Goal: Task Accomplishment & Management: Manage account settings

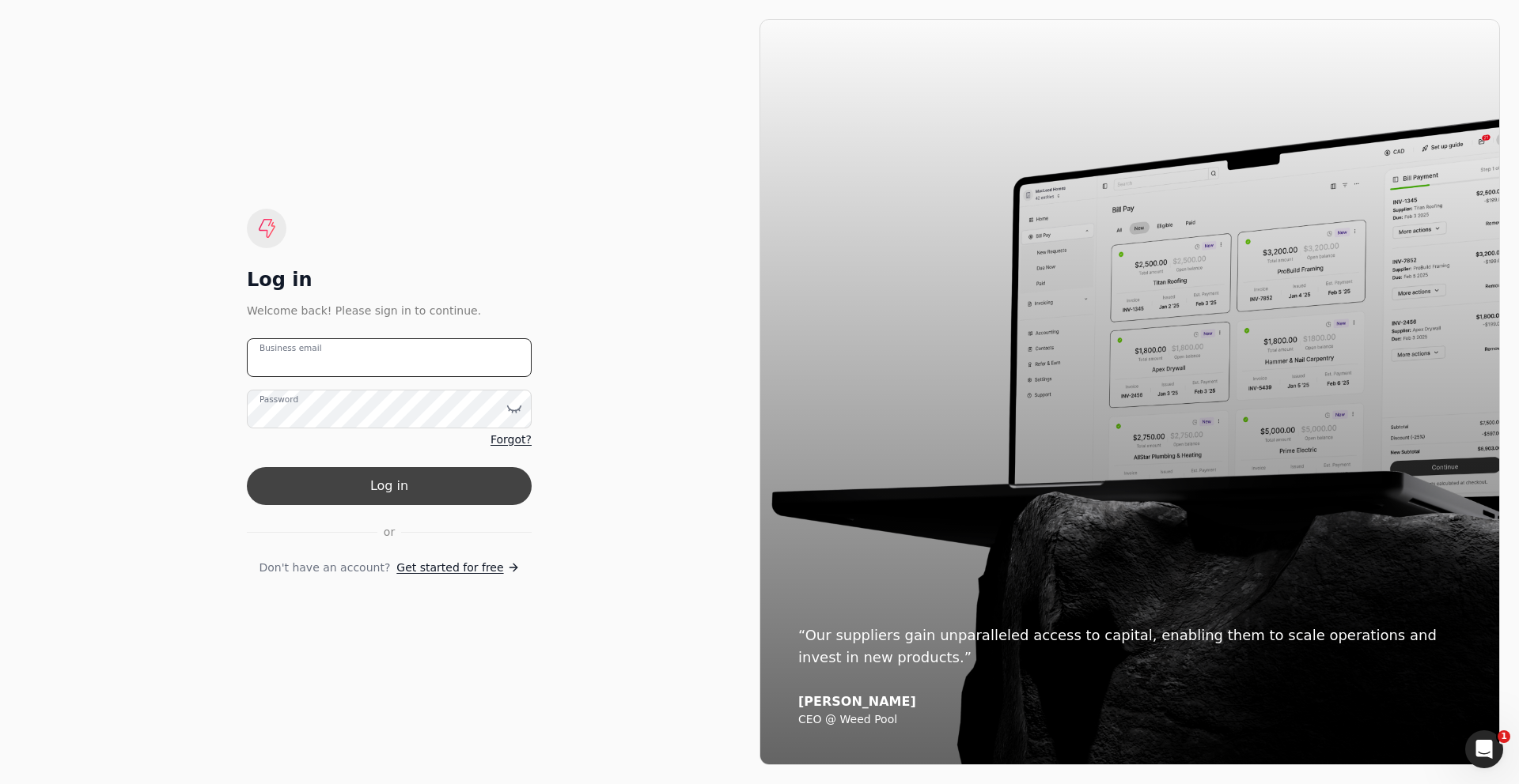
type email "[PERSON_NAME][EMAIL_ADDRESS][DOMAIN_NAME]"
click at [406, 490] on button "Log in" at bounding box center [390, 486] width 285 height 38
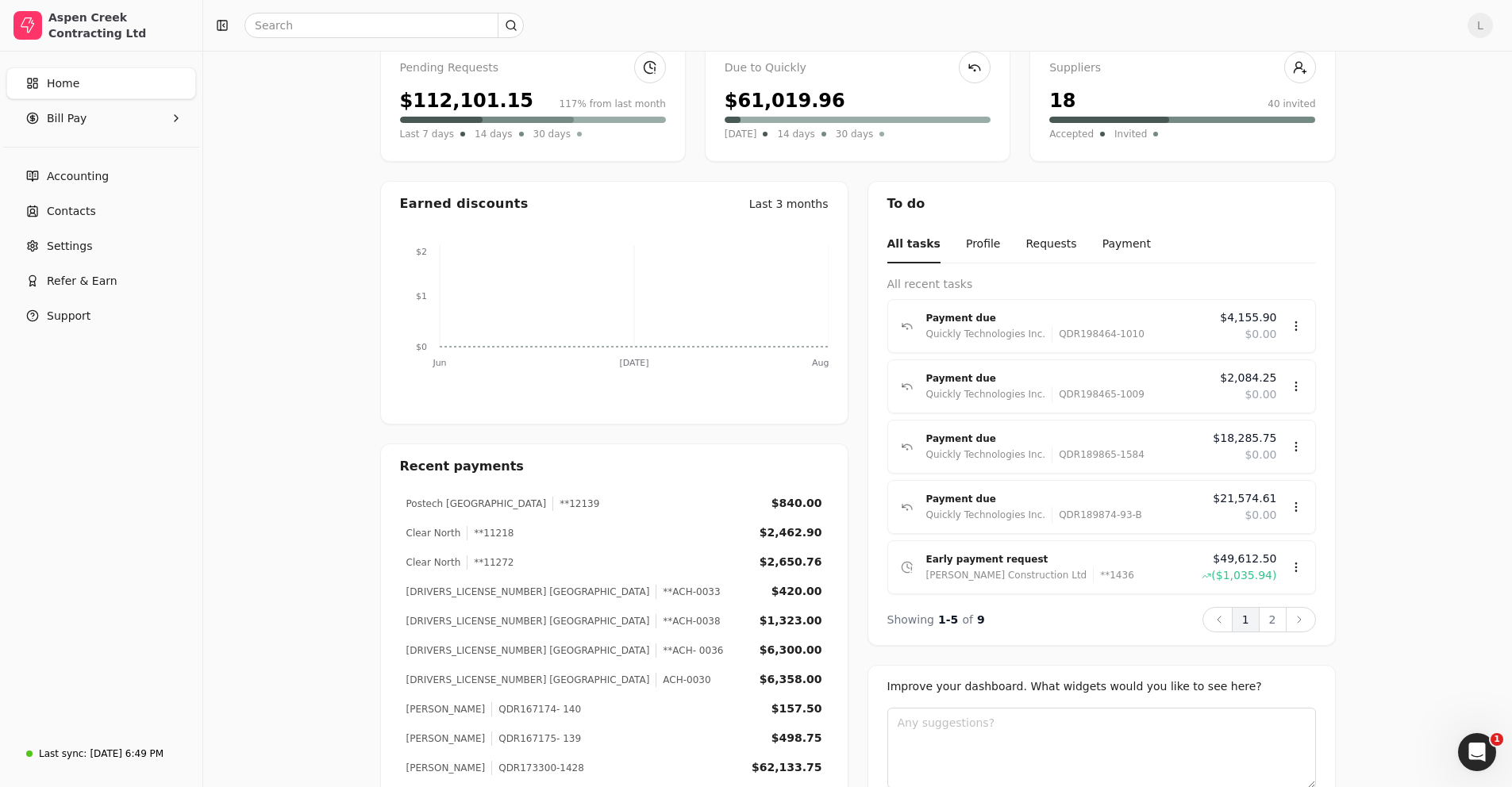
scroll to position [172, 0]
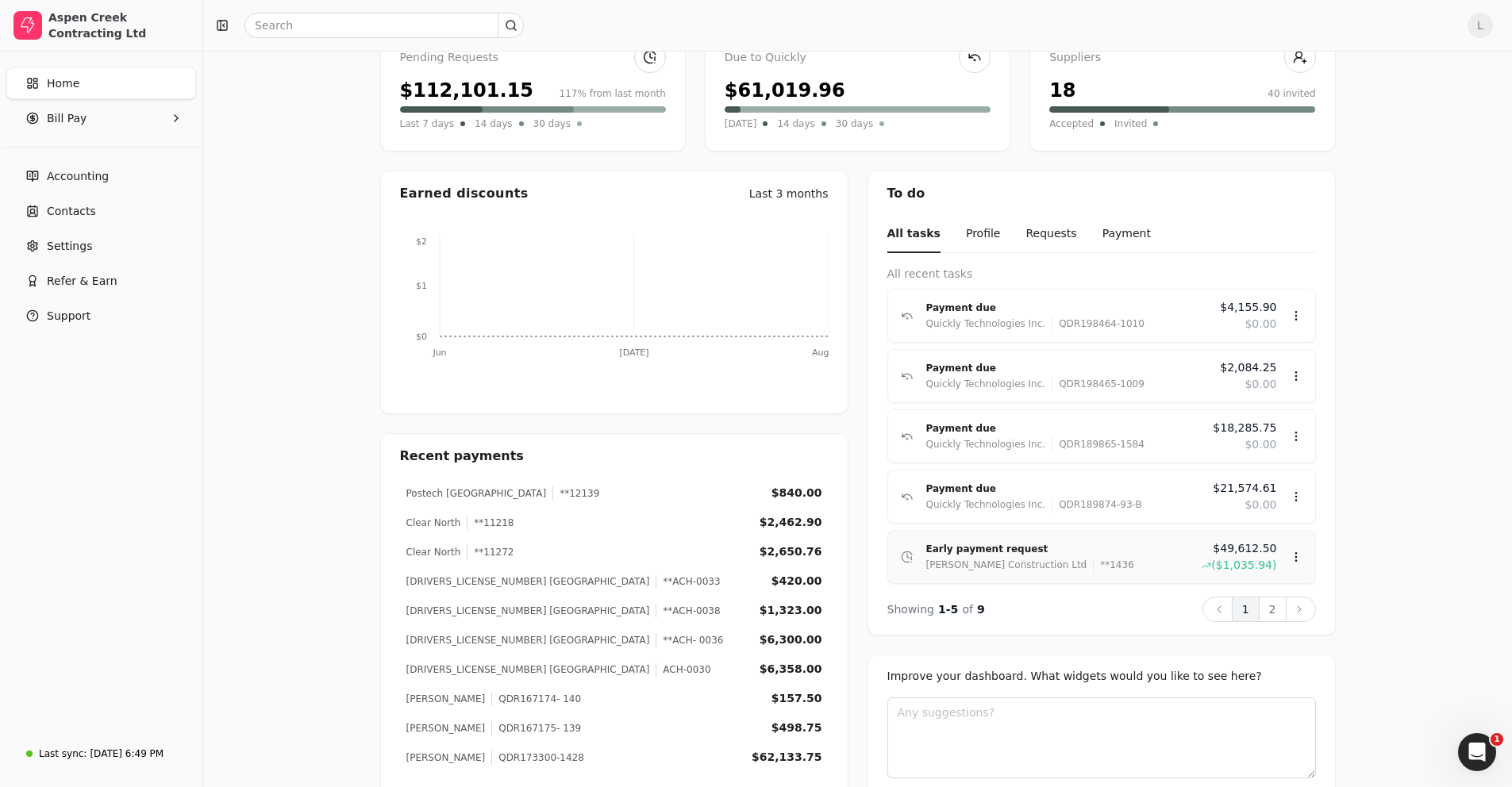
click at [973, 547] on div "Early payment request" at bounding box center [1058, 549] width 264 height 16
click at [1239, 597] on div "Review" at bounding box center [1264, 603] width 96 height 26
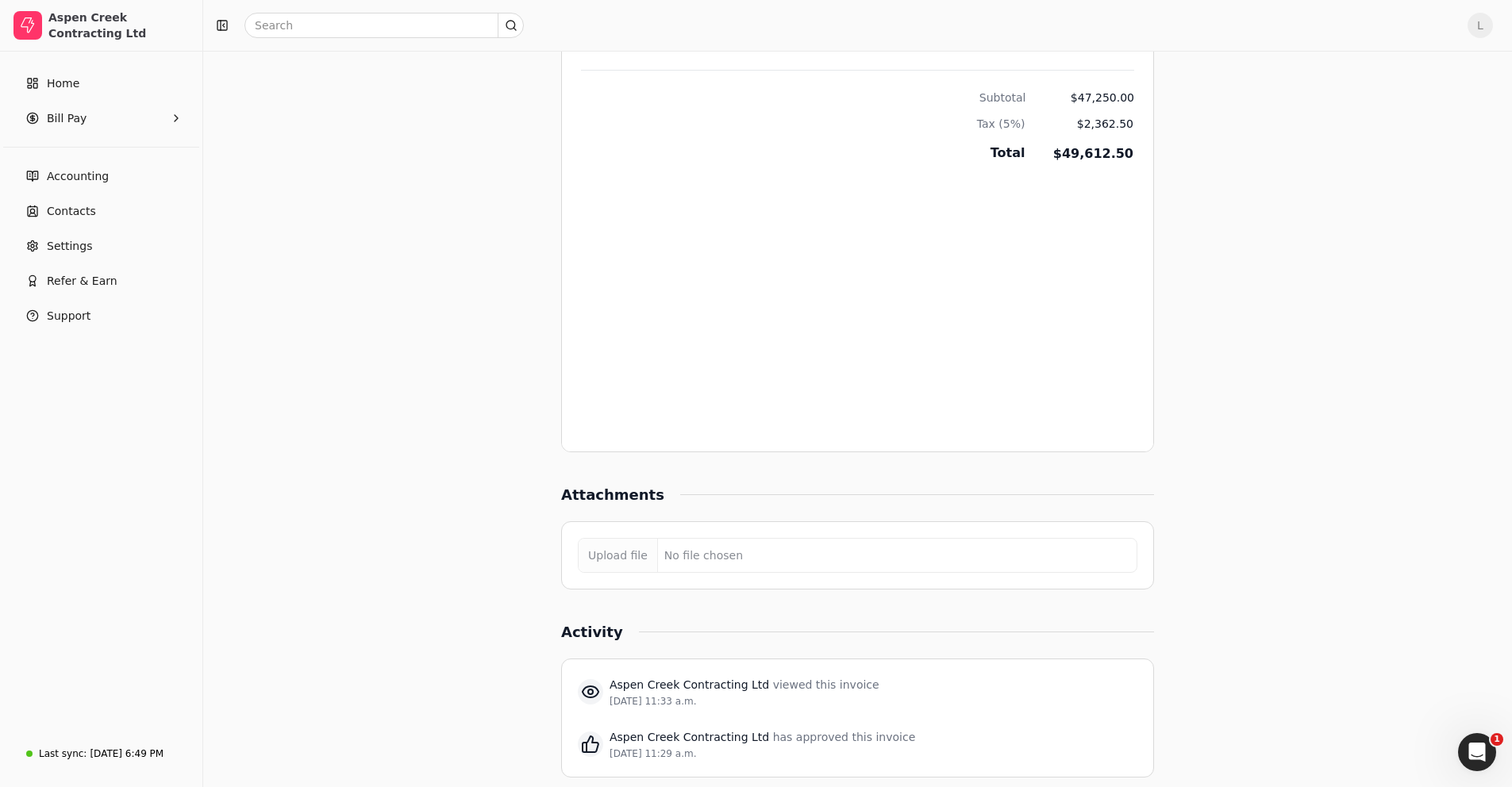
scroll to position [216, 0]
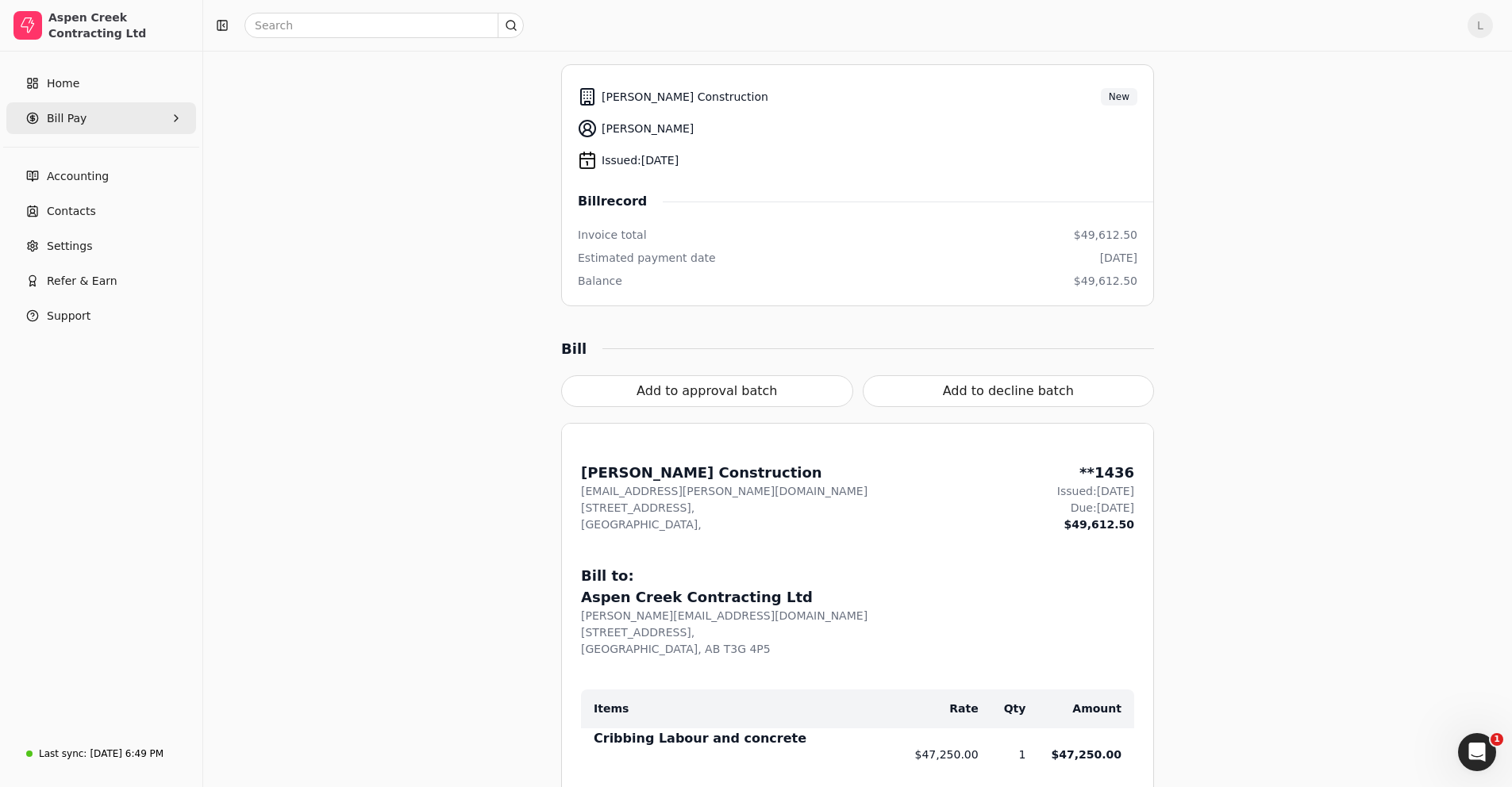
click at [81, 123] on span "Bill Pay" at bounding box center [66, 118] width 39 height 17
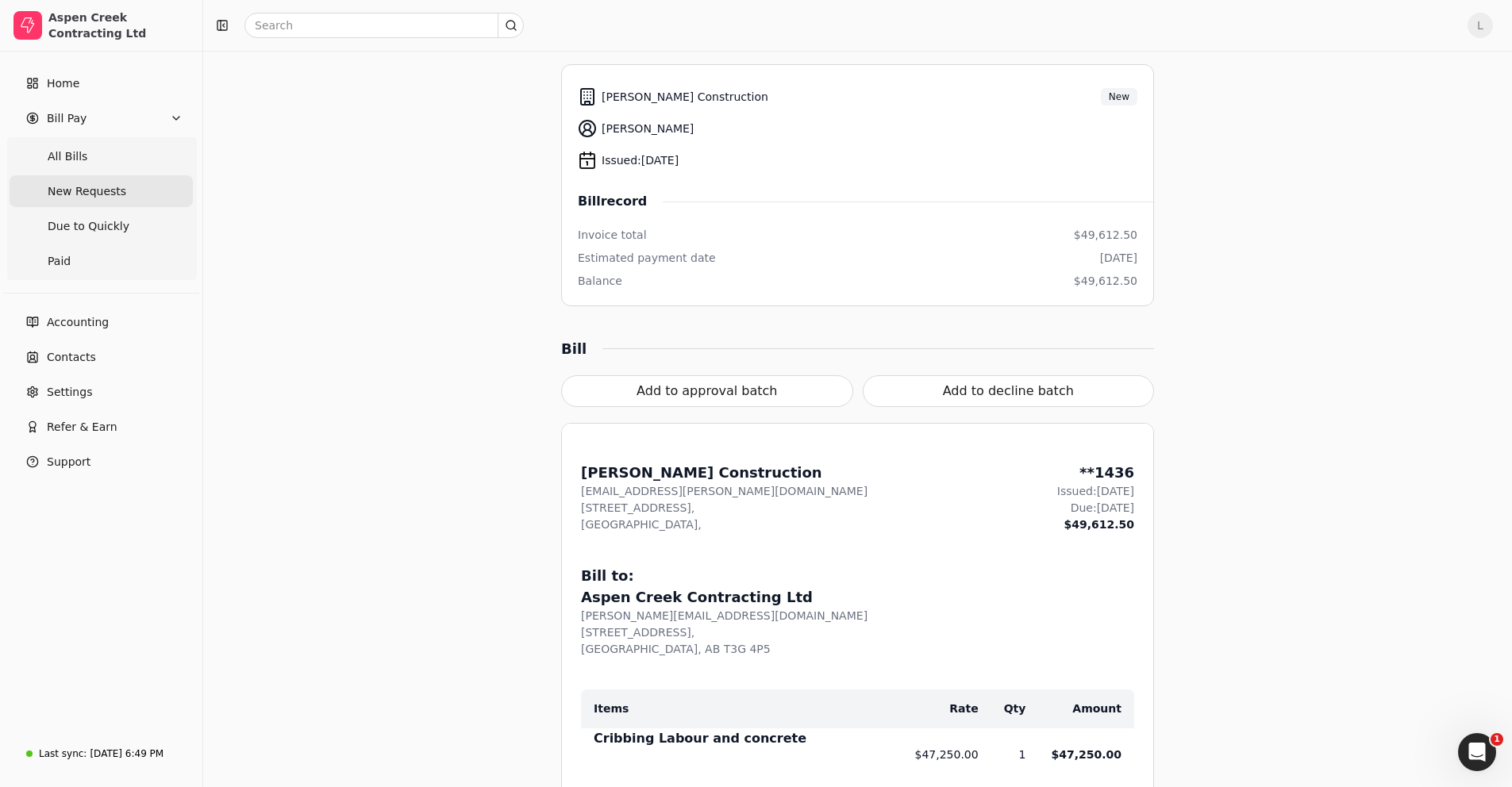
click at [96, 194] on span "New Requests" at bounding box center [87, 191] width 79 height 17
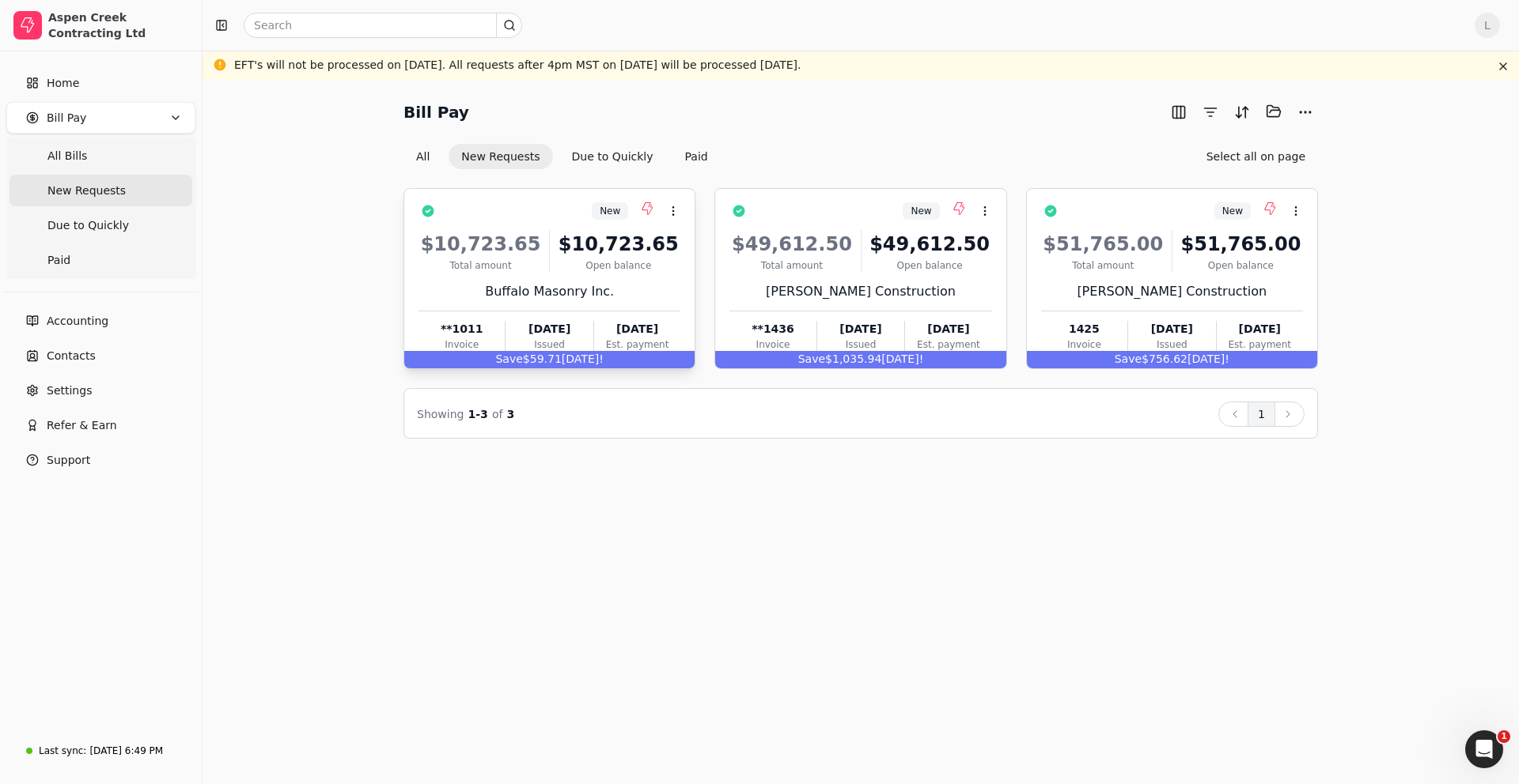
click at [519, 286] on div "Buffalo Masonry Inc." at bounding box center [550, 291] width 262 height 19
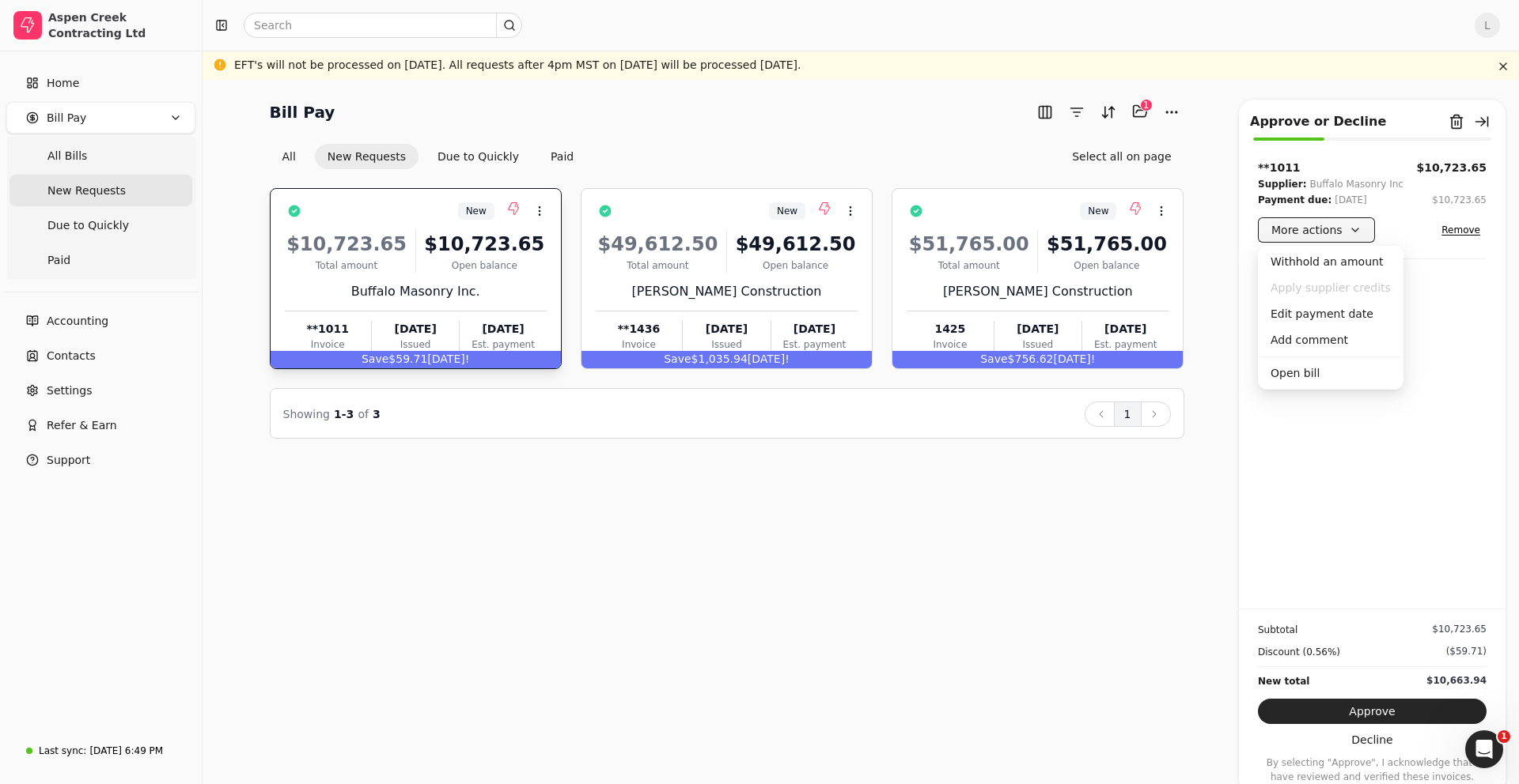
click at [1306, 230] on button "More actions" at bounding box center [1316, 230] width 117 height 25
click at [1317, 314] on div "Edit payment date" at bounding box center [1331, 314] width 139 height 26
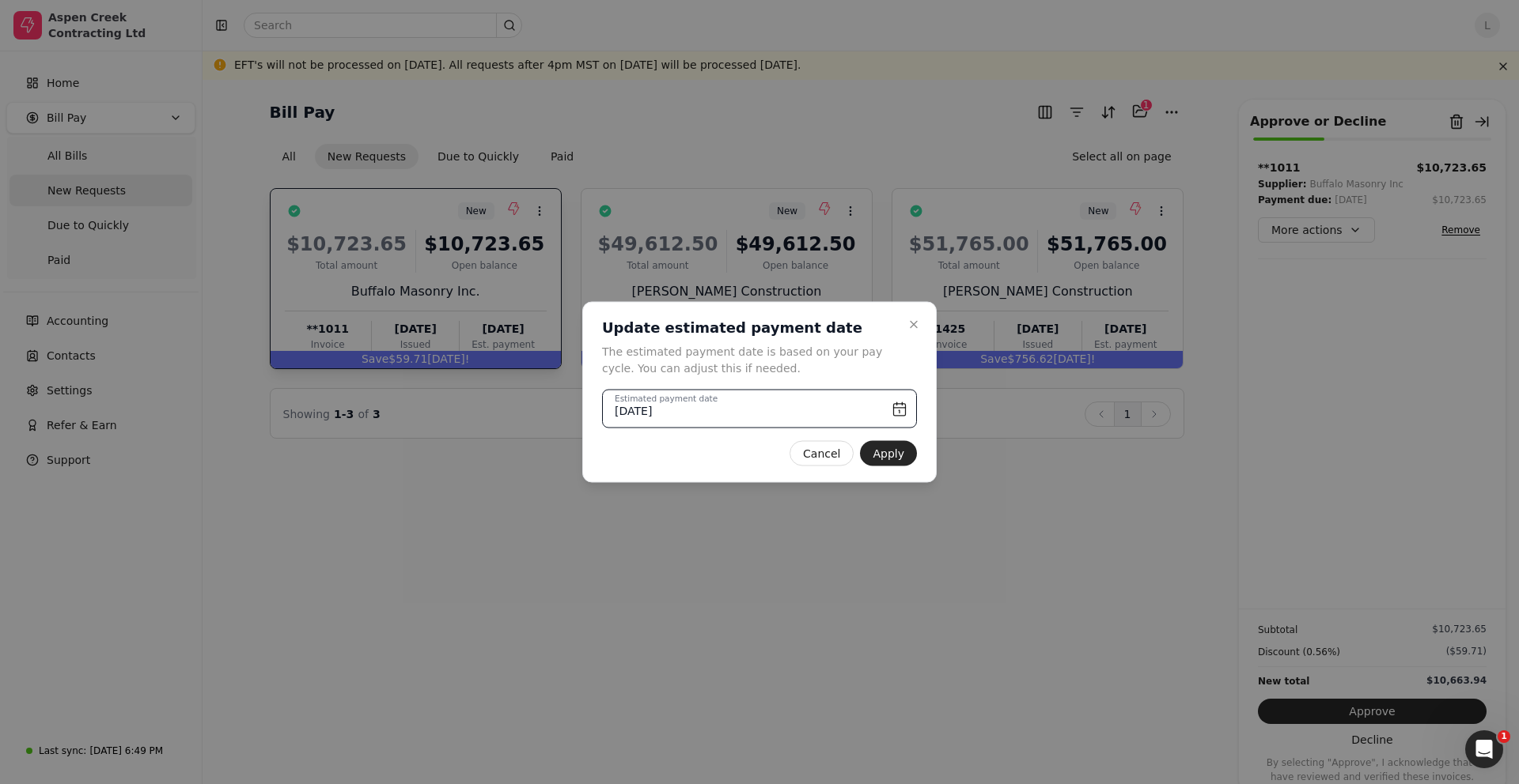
click at [899, 407] on input "[DATE]" at bounding box center [759, 409] width 315 height 38
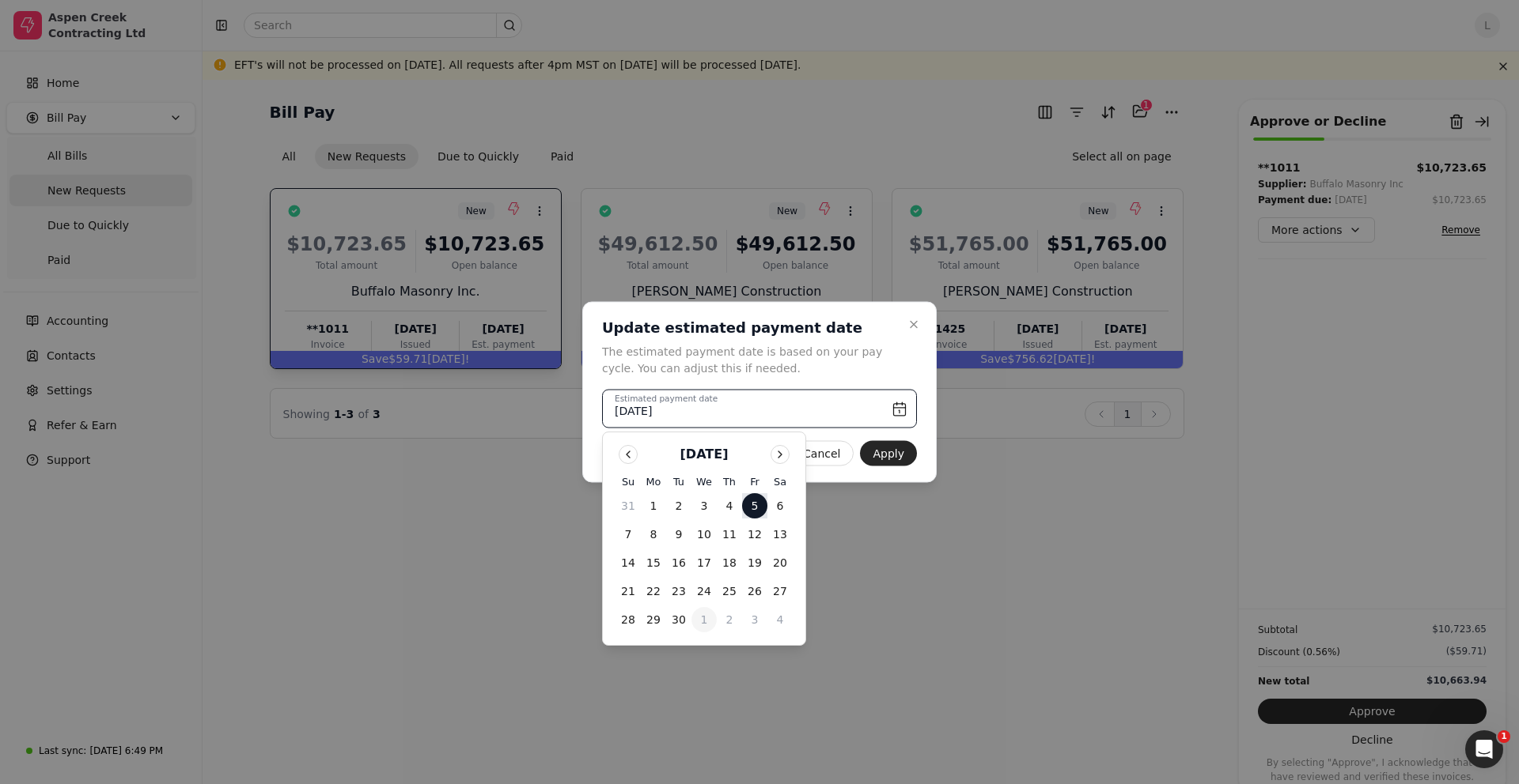
click at [706, 617] on button "1" at bounding box center [704, 620] width 25 height 25
type input "[DATE]"
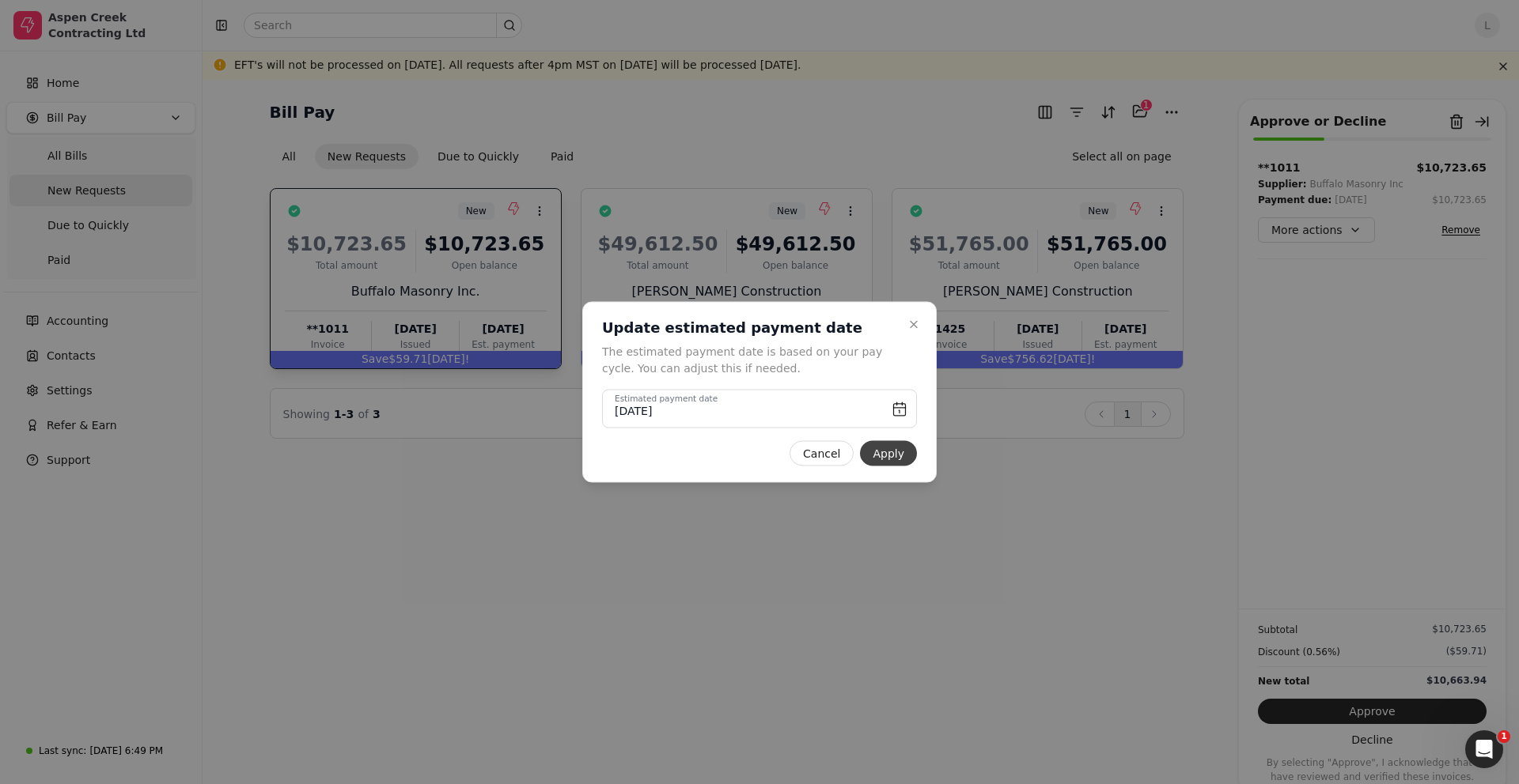
click at [902, 454] on button "Apply" at bounding box center [889, 453] width 57 height 25
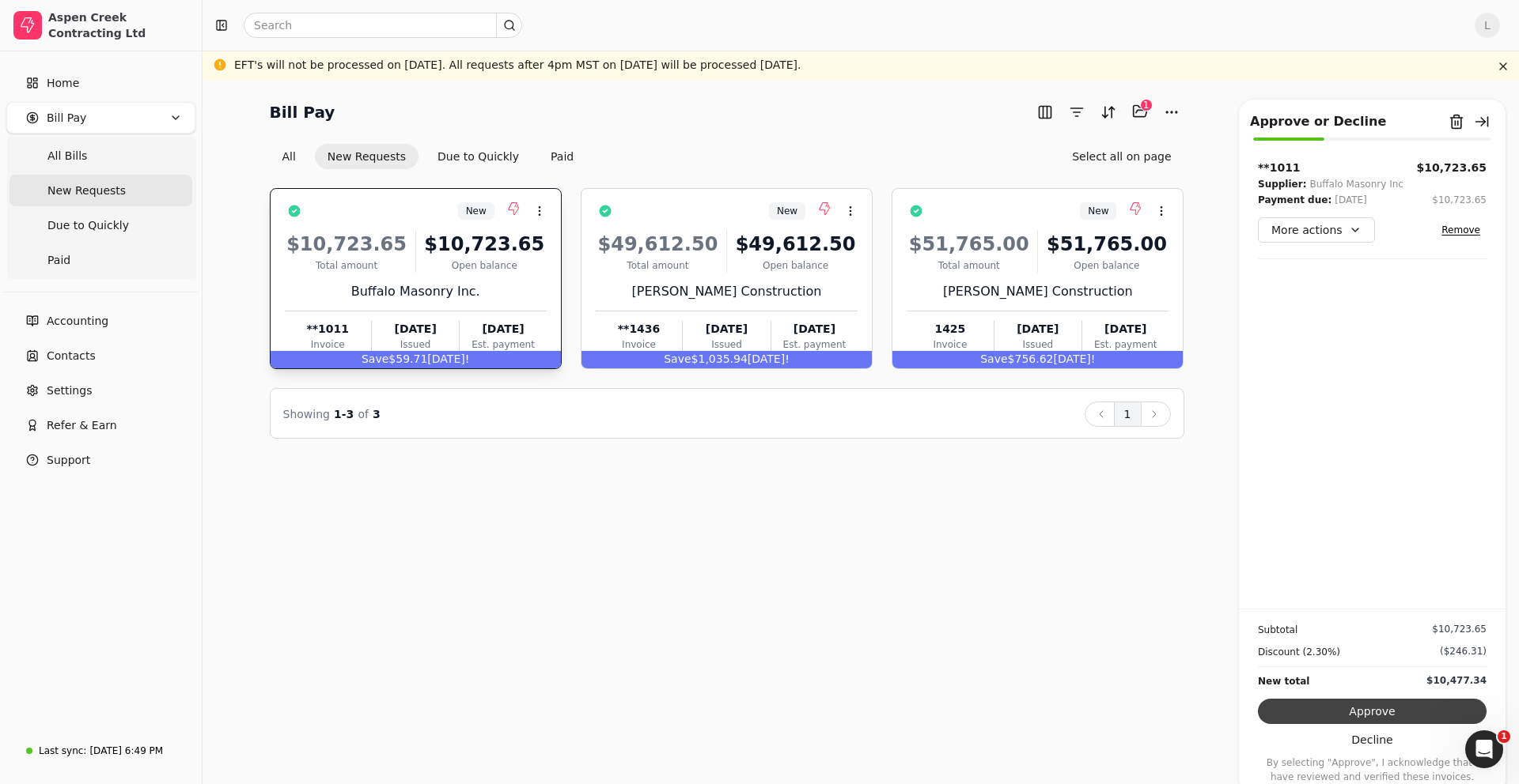
click at [1380, 714] on button "Approve" at bounding box center [1372, 712] width 228 height 25
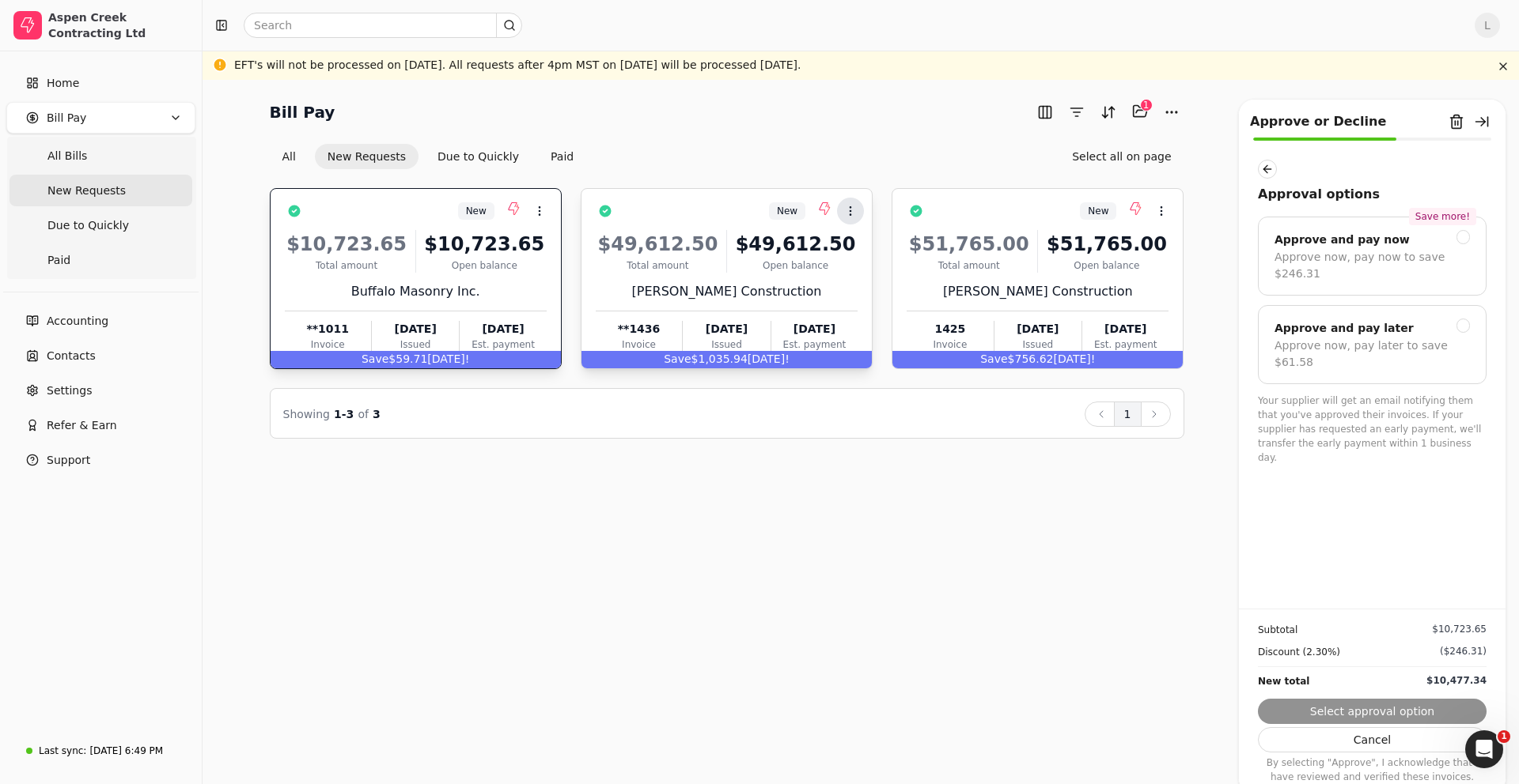
click at [855, 206] on icon at bounding box center [850, 211] width 12 height 12
click at [760, 529] on div "Bill Pay Selected items: 1 1 All New Requests Due to Quickly Paid Select all on…" at bounding box center [860, 432] width 1317 height 705
click at [1463, 327] on div at bounding box center [1464, 326] width 14 height 14
click at [1393, 708] on button "Submit approval" at bounding box center [1372, 712] width 228 height 25
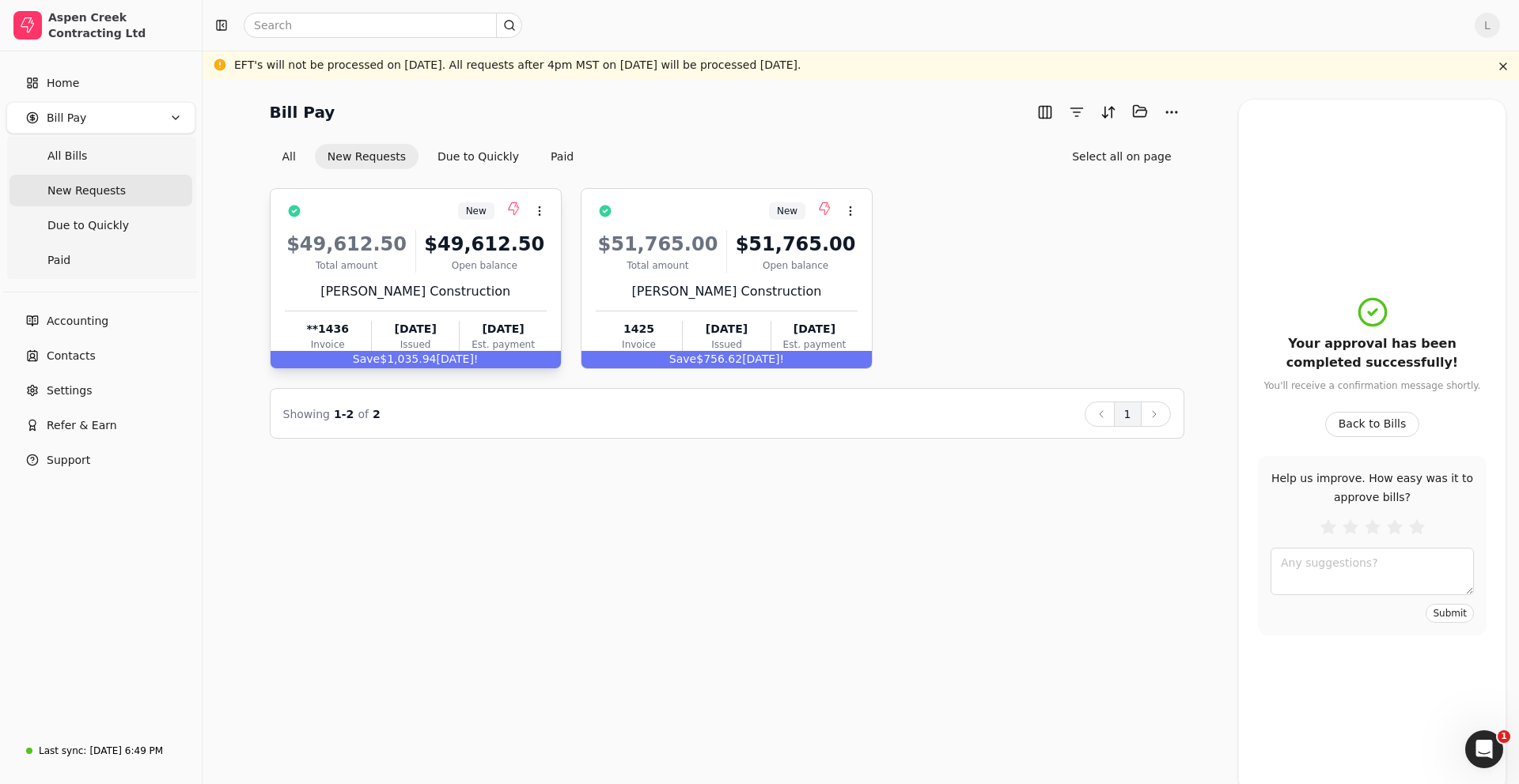
click at [469, 271] on div "Open balance" at bounding box center [484, 265] width 124 height 14
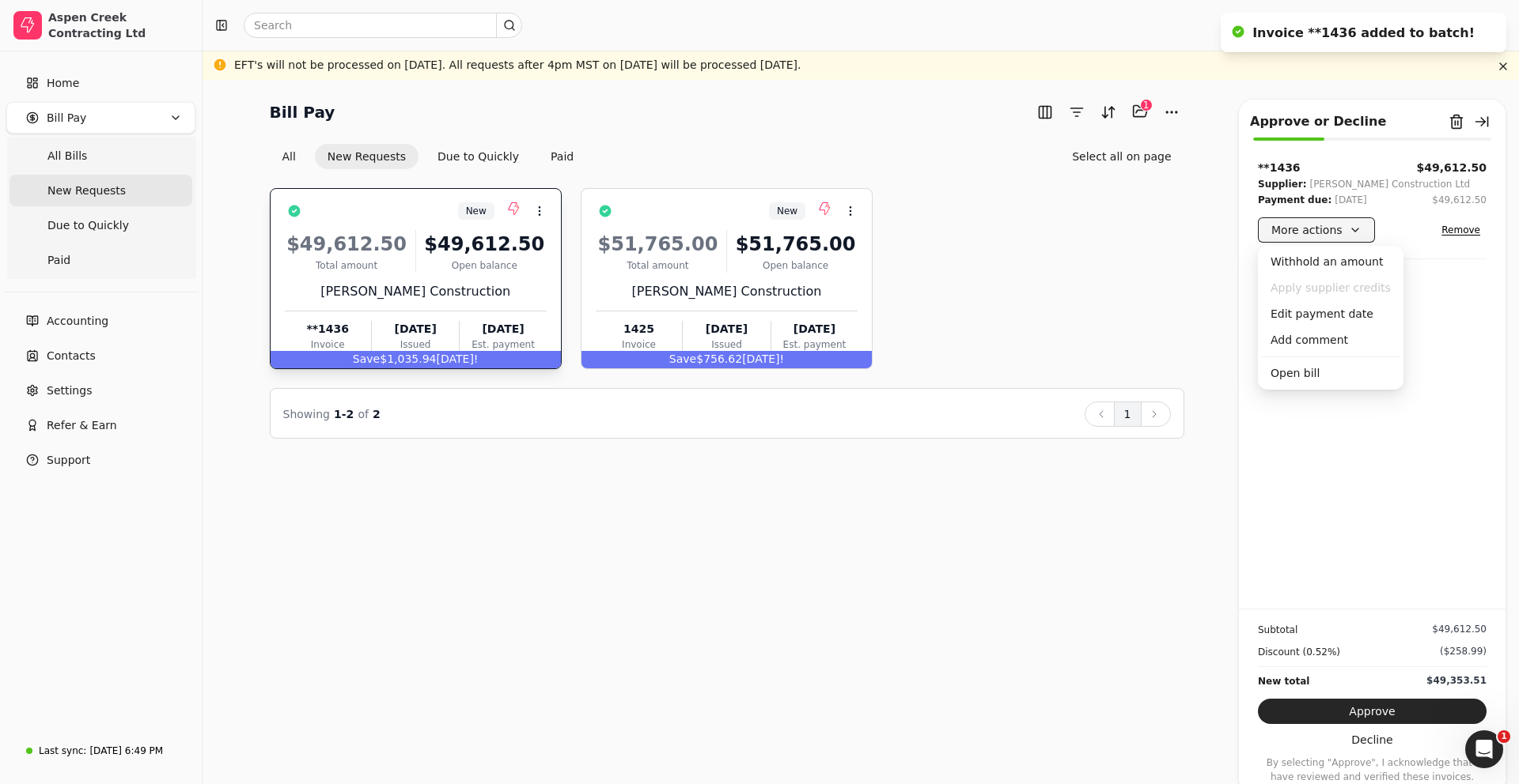
click at [1316, 230] on button "More actions" at bounding box center [1316, 230] width 117 height 25
click at [1337, 313] on div "Edit payment date" at bounding box center [1331, 314] width 139 height 26
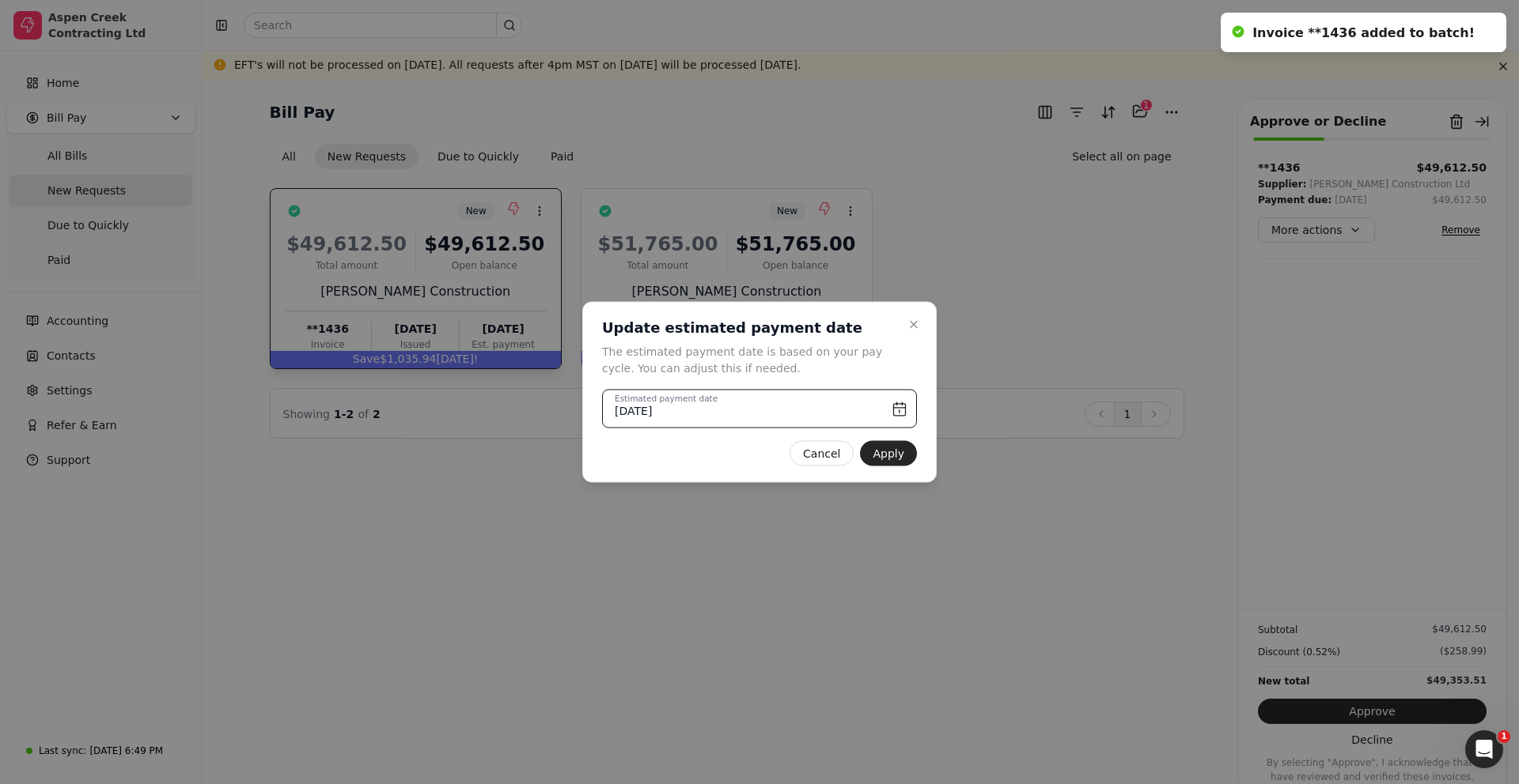
click at [904, 411] on input "[DATE]" at bounding box center [759, 409] width 315 height 38
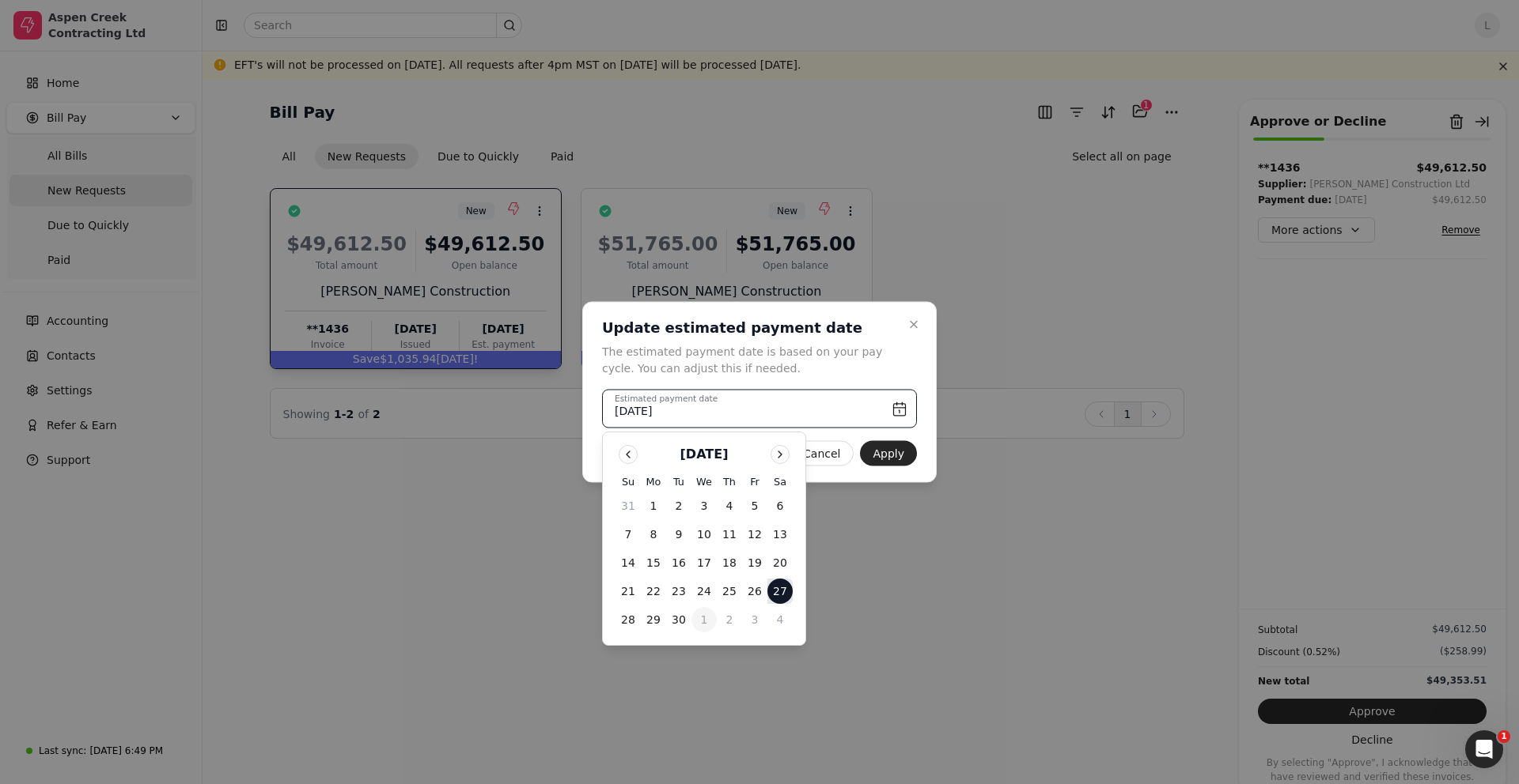
click at [703, 617] on button "1" at bounding box center [704, 620] width 25 height 25
type input "[DATE]"
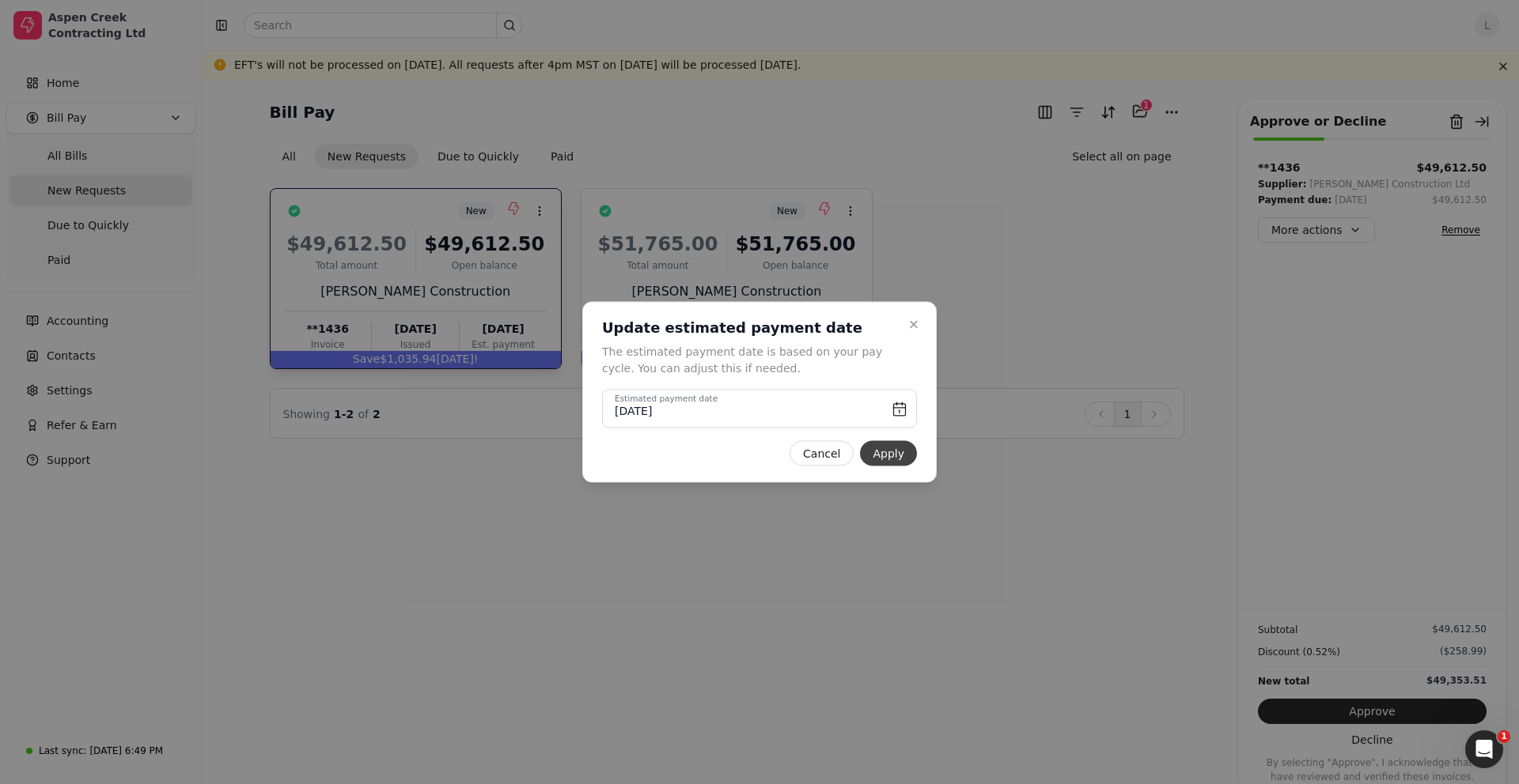
click at [893, 456] on button "Apply" at bounding box center [889, 453] width 57 height 25
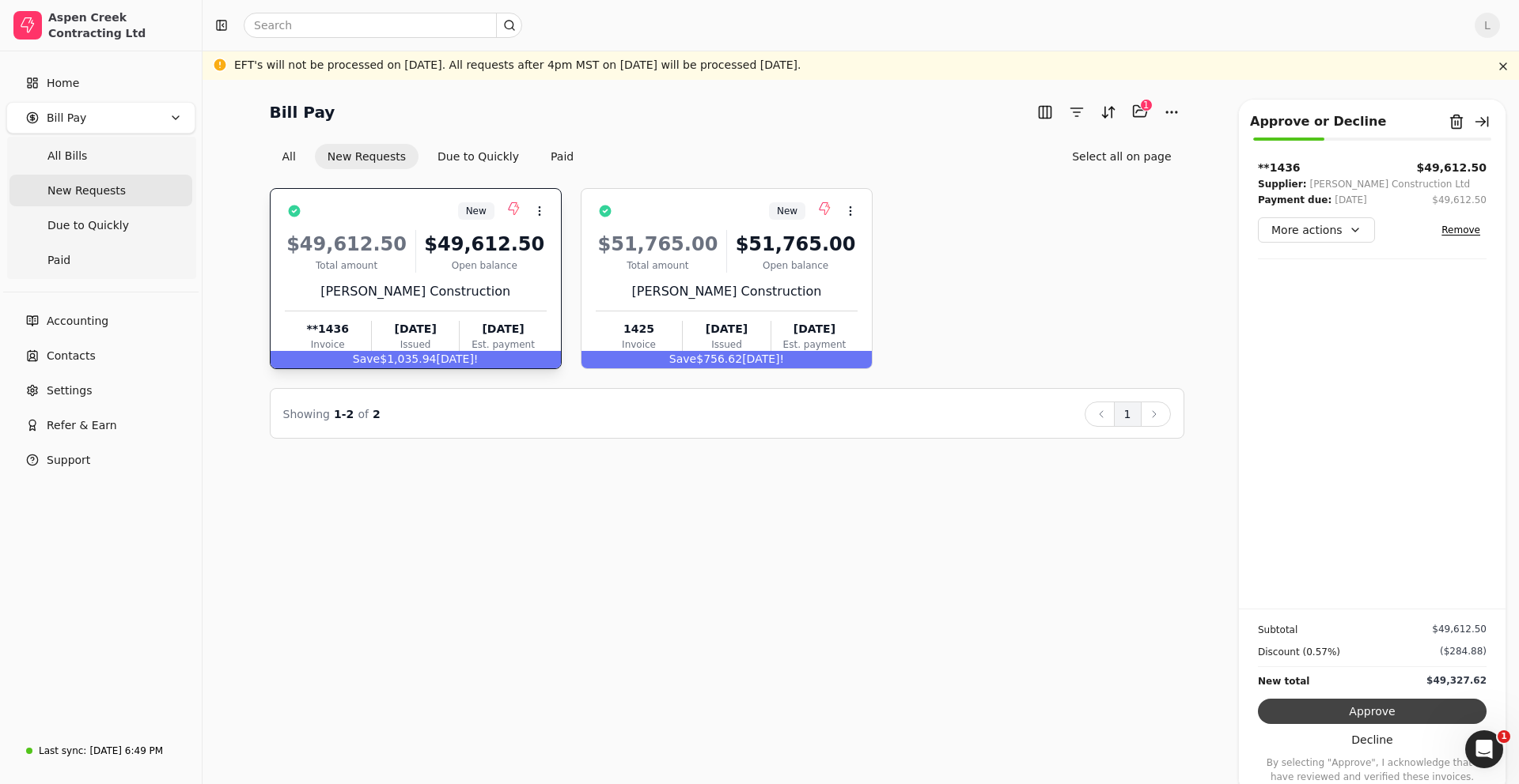
click at [1375, 705] on button "Approve" at bounding box center [1372, 712] width 228 height 25
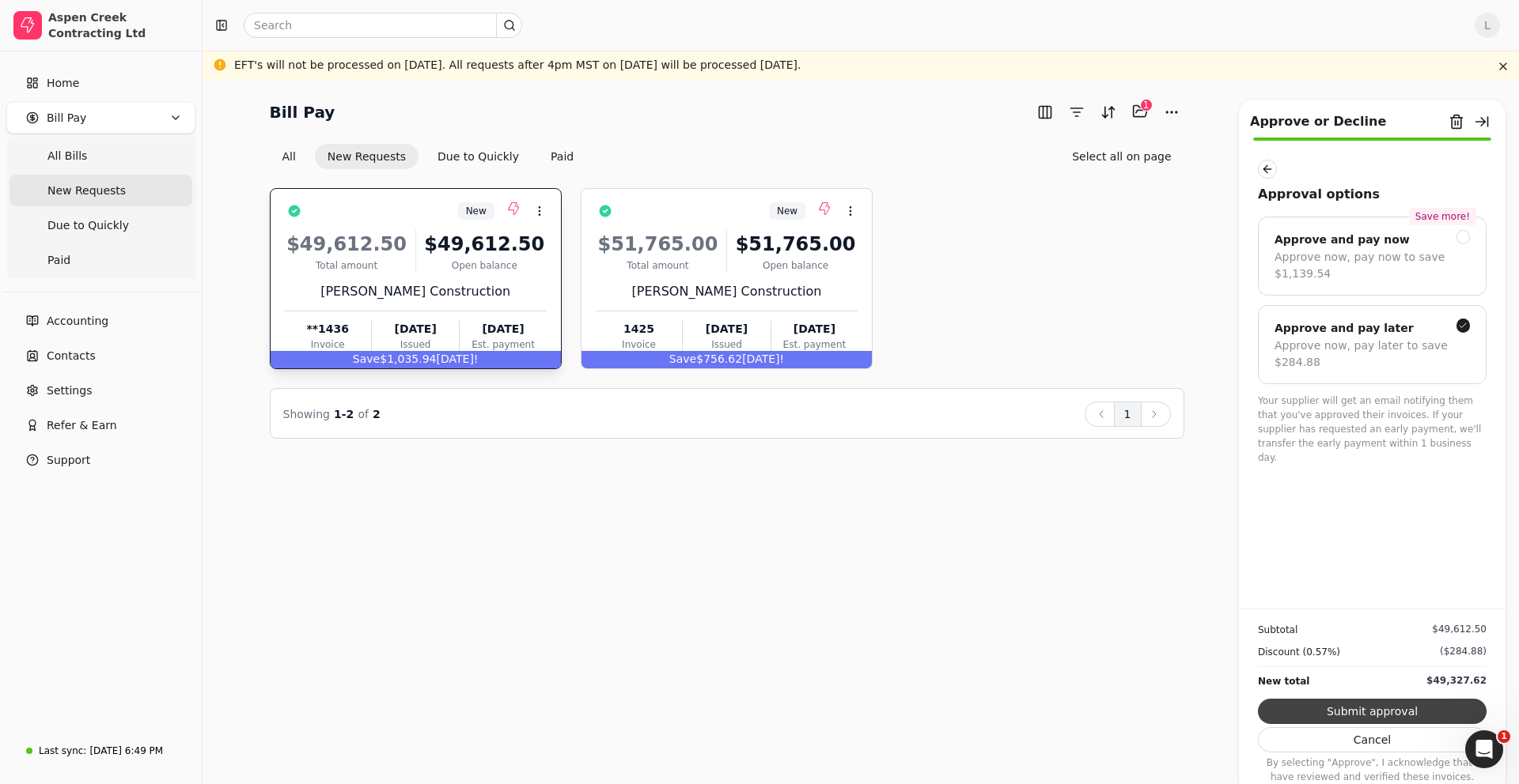
click at [1375, 714] on button "Submit approval" at bounding box center [1372, 712] width 228 height 25
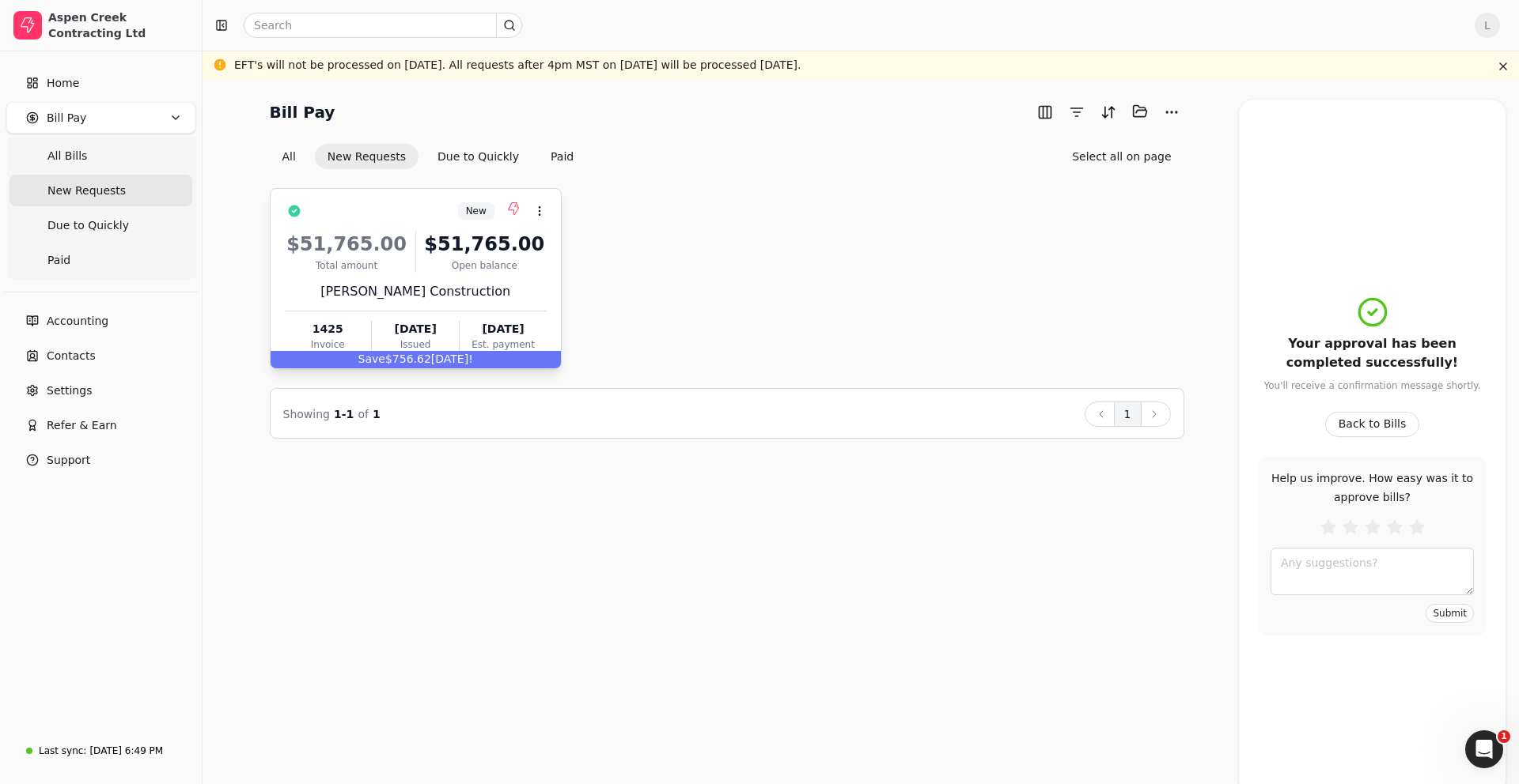
click at [469, 267] on div "Open balance" at bounding box center [484, 265] width 124 height 14
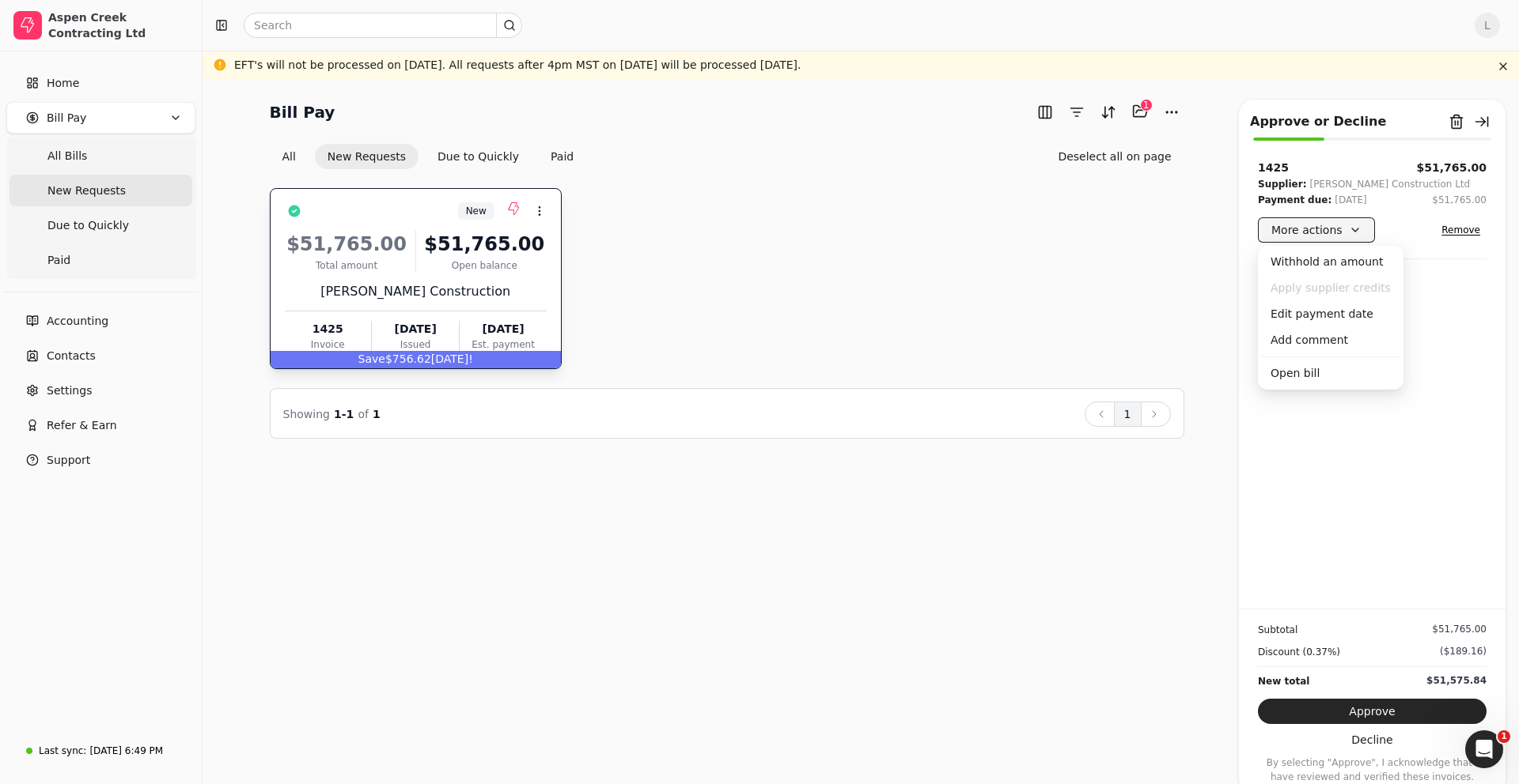
click at [1287, 233] on button "More actions" at bounding box center [1316, 230] width 117 height 25
click at [1291, 315] on div "Edit payment date" at bounding box center [1331, 314] width 139 height 26
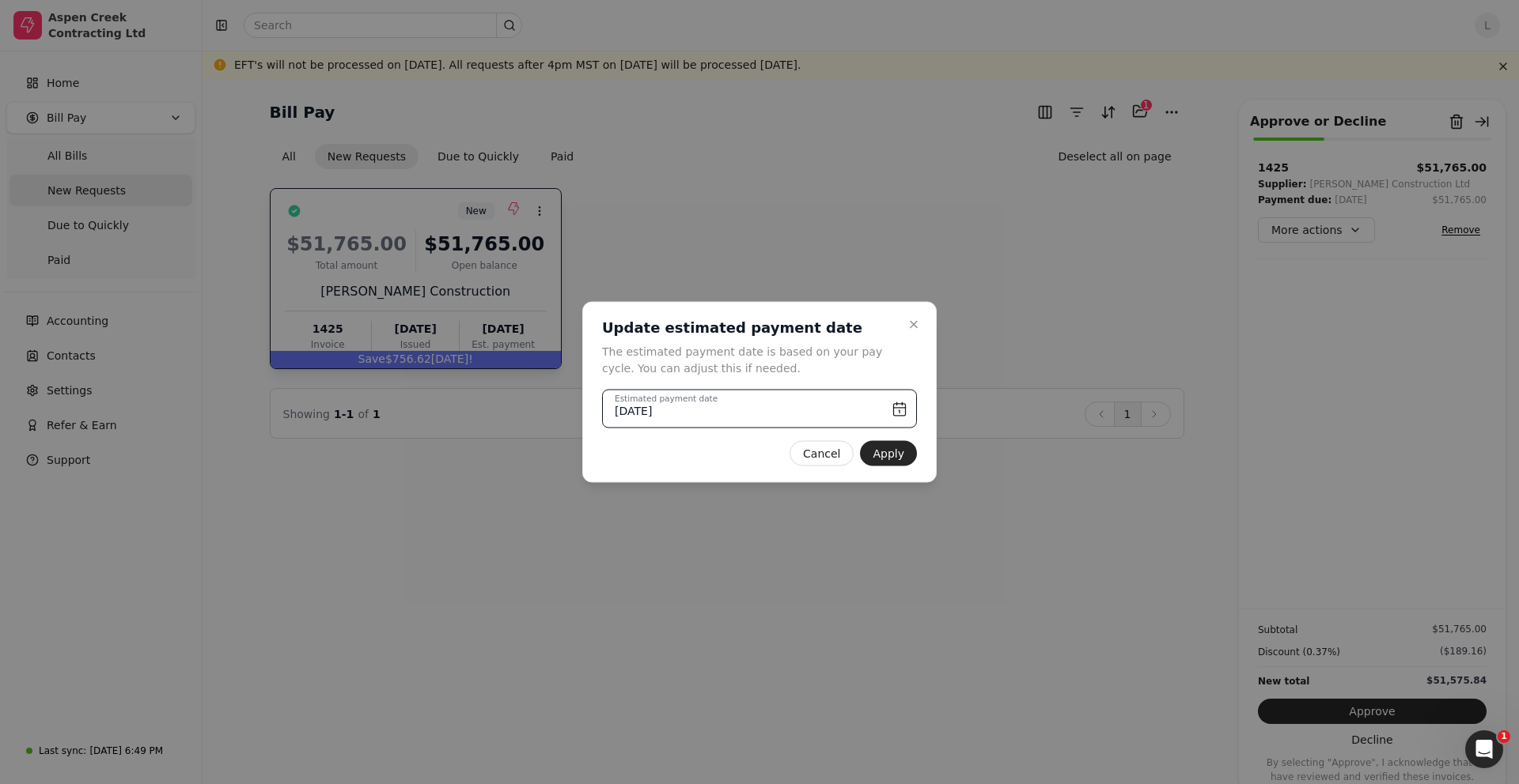
click at [899, 409] on input "[DATE]" at bounding box center [759, 409] width 315 height 38
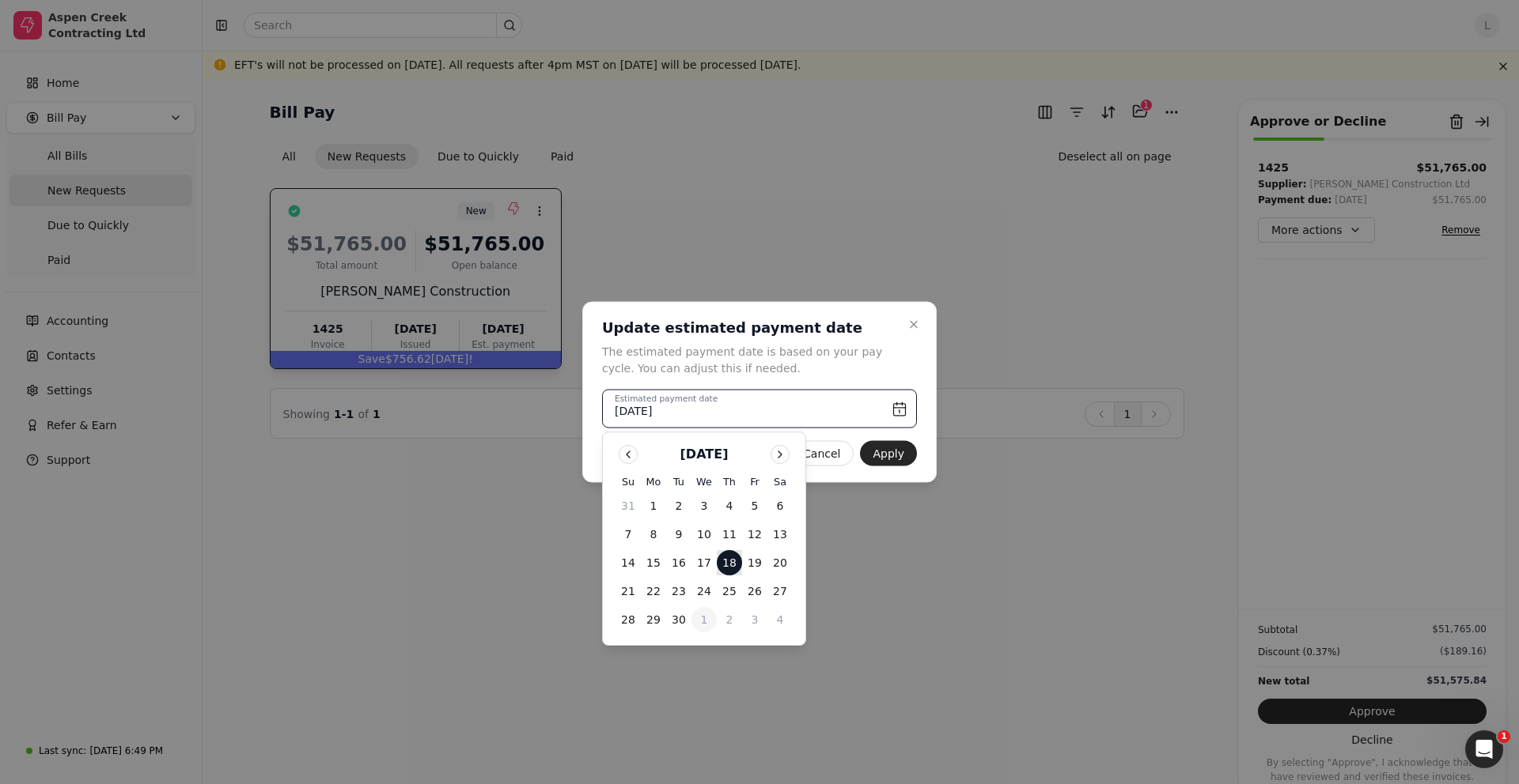
click at [702, 620] on button "1" at bounding box center [704, 620] width 25 height 25
type input "[DATE]"
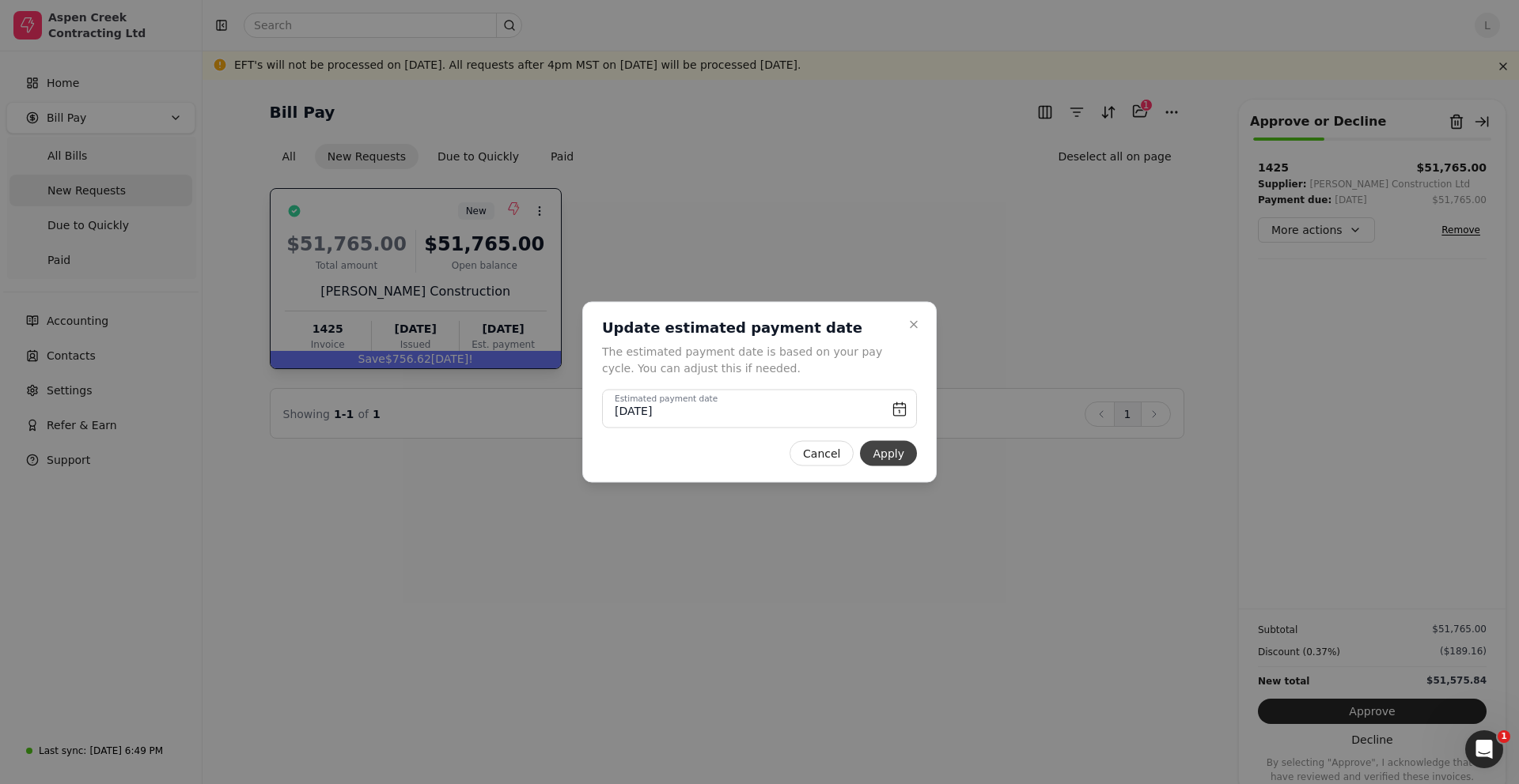
click at [897, 449] on button "Apply" at bounding box center [889, 453] width 57 height 25
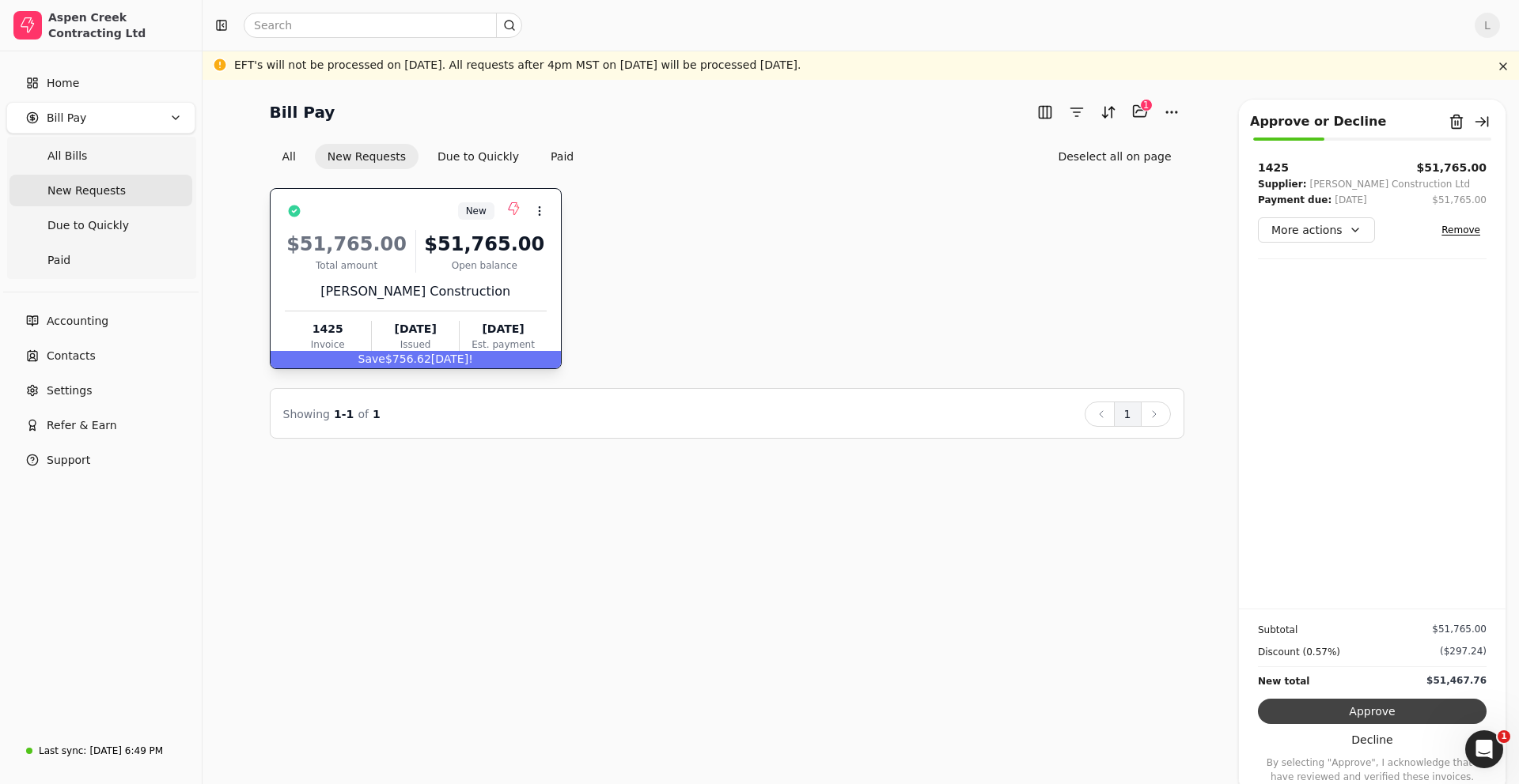
click at [1369, 713] on button "Approve" at bounding box center [1372, 712] width 228 height 25
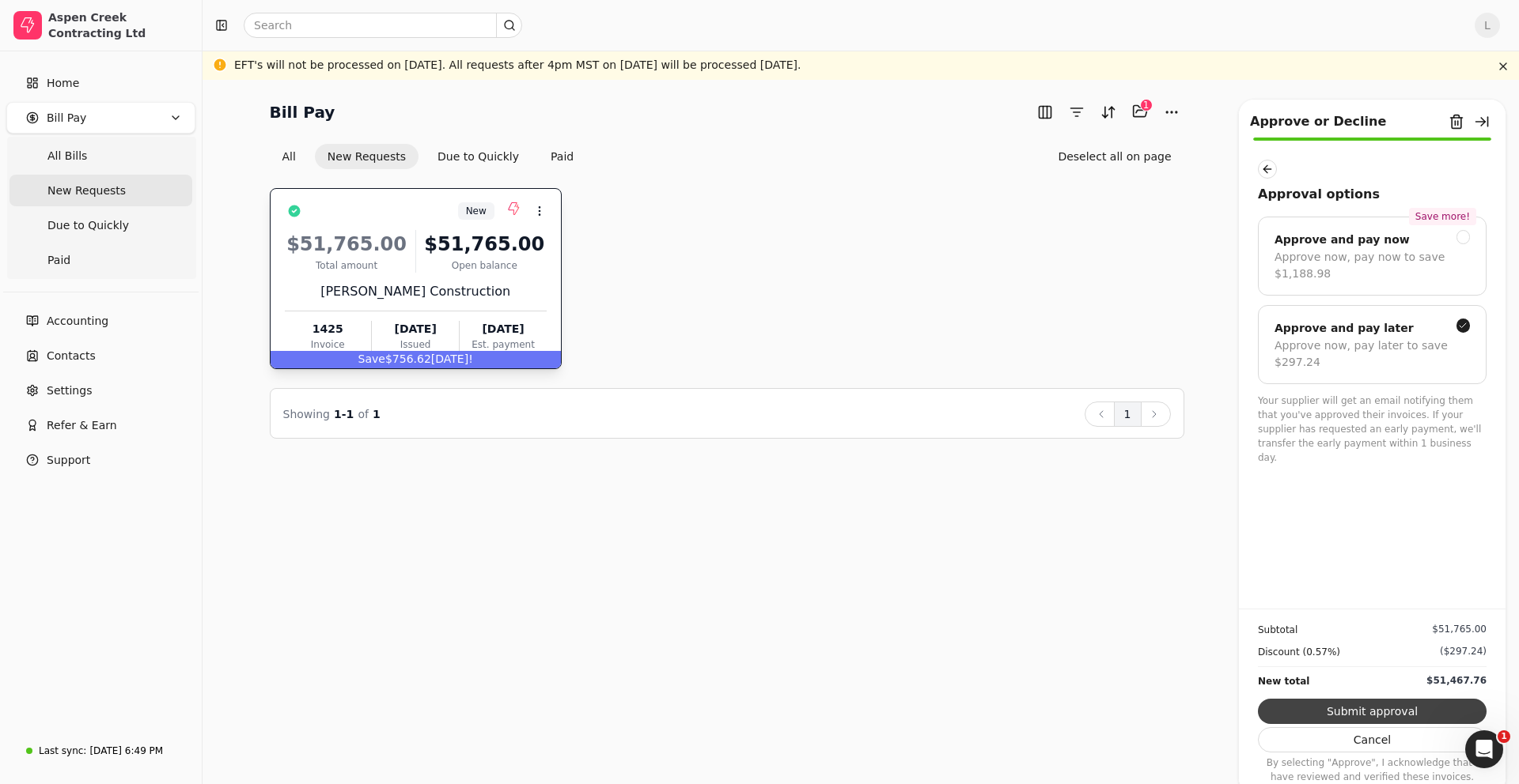
click at [1403, 713] on button "Submit approval" at bounding box center [1372, 712] width 228 height 25
